Goal: Information Seeking & Learning: Understand process/instructions

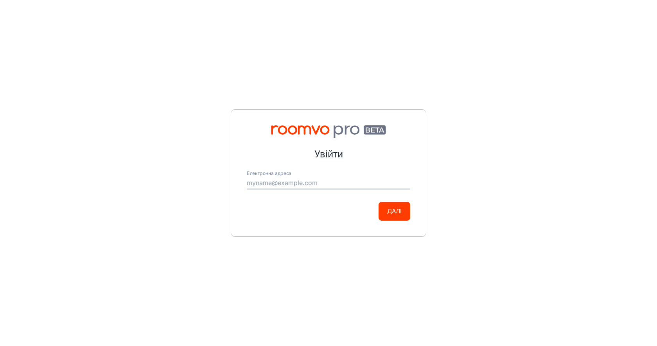
click at [286, 187] on input "Електронна адреса" at bounding box center [328, 183] width 163 height 13
type input "[PERSON_NAME][EMAIL_ADDRESS][DOMAIN_NAME]"
click at [396, 209] on button "Далі" at bounding box center [394, 211] width 32 height 19
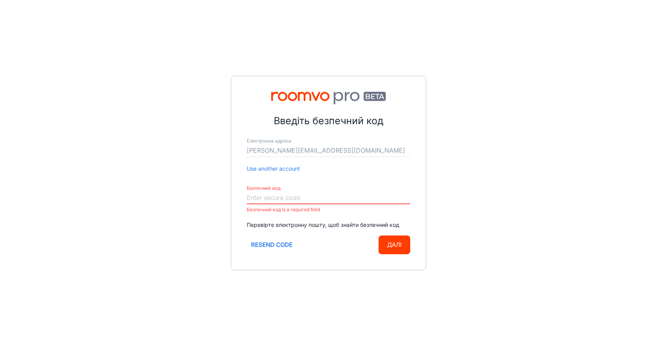
paste input "268968"
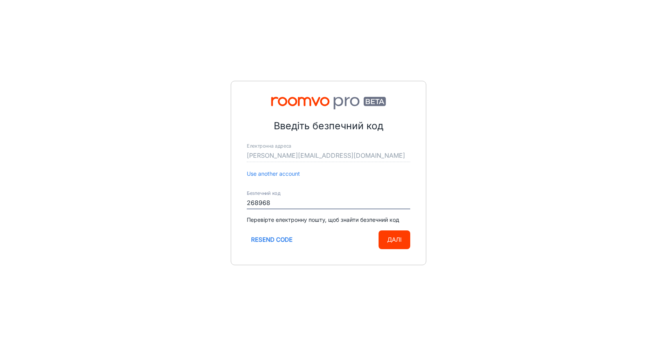
type input "268968"
click at [392, 237] on button "Далі" at bounding box center [394, 240] width 32 height 19
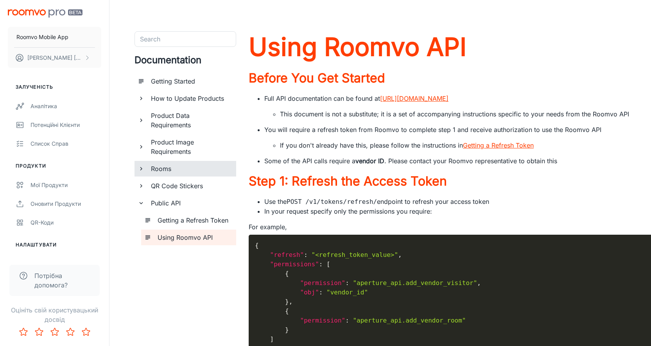
click at [141, 167] on icon "documentation page list" at bounding box center [141, 168] width 7 height 7
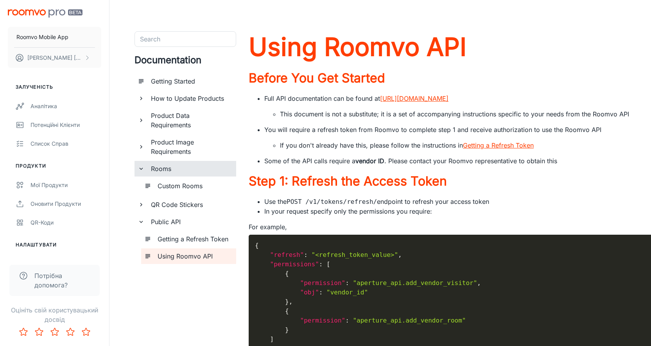
click at [169, 185] on h6 "Custom Rooms" at bounding box center [194, 185] width 72 height 9
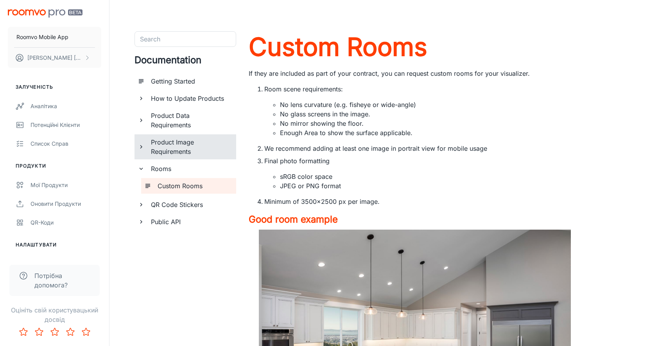
click at [146, 147] on div "Product Image Requirements" at bounding box center [189, 146] width 87 height 25
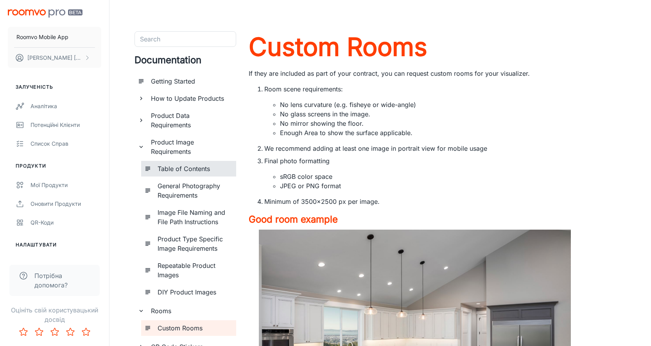
click at [166, 163] on div "Table of Contents" at bounding box center [193, 169] width 79 height 16
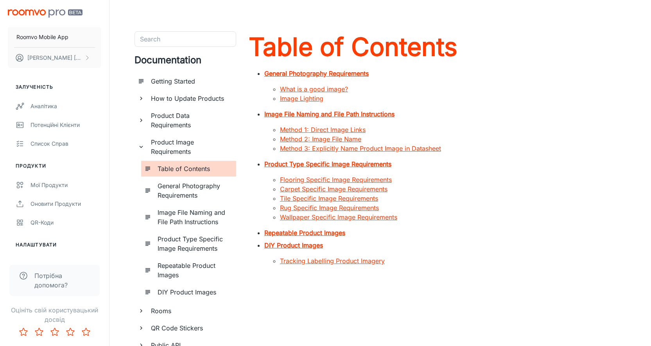
click at [203, 295] on h6 "DIY Product Images" at bounding box center [194, 292] width 72 height 9
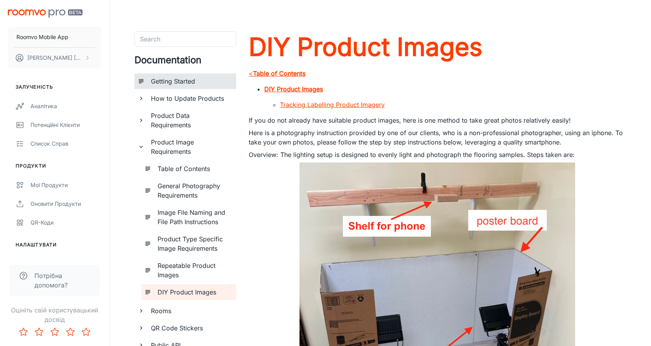
click at [190, 87] on div "Getting Started" at bounding box center [190, 81] width 85 height 16
